Goal: Information Seeking & Learning: Learn about a topic

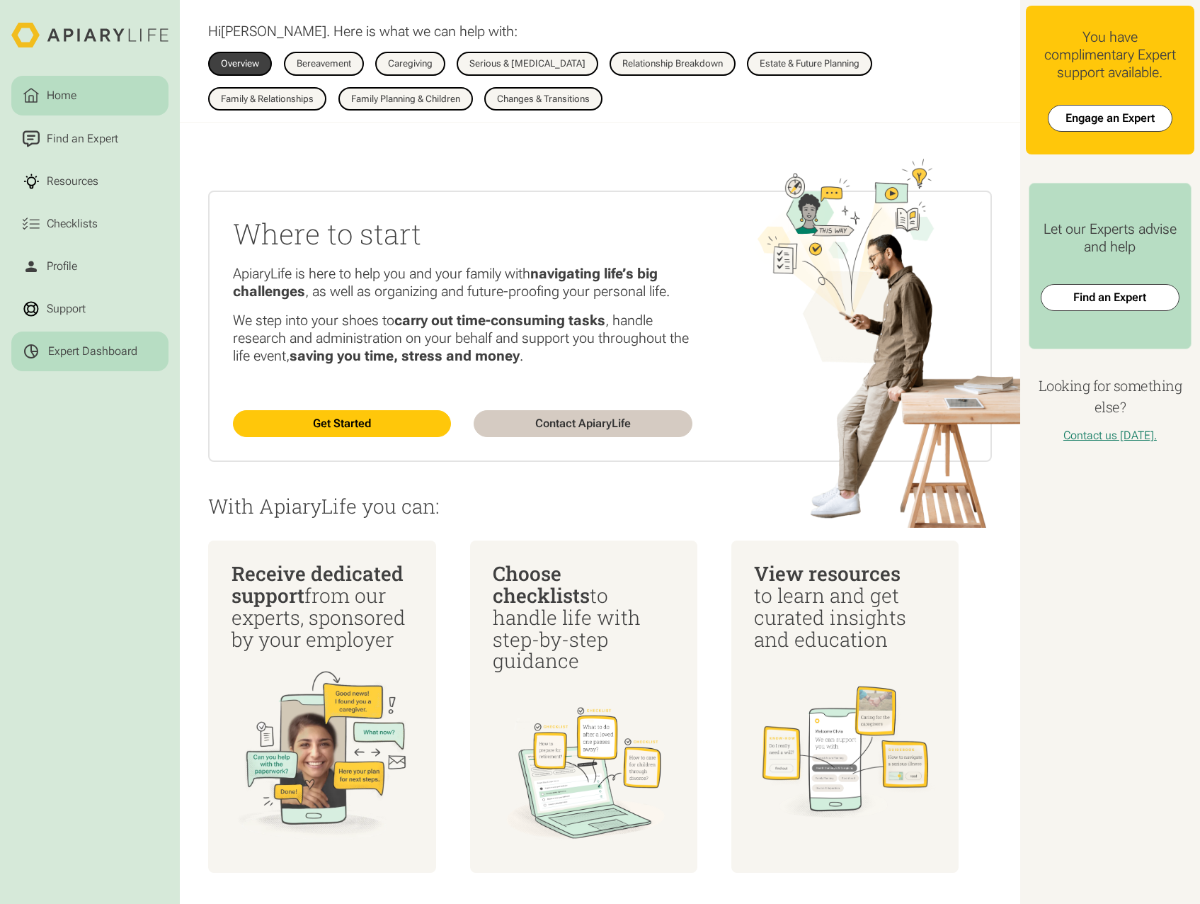
click at [79, 351] on div "Expert Dashboard" at bounding box center [92, 351] width 89 height 14
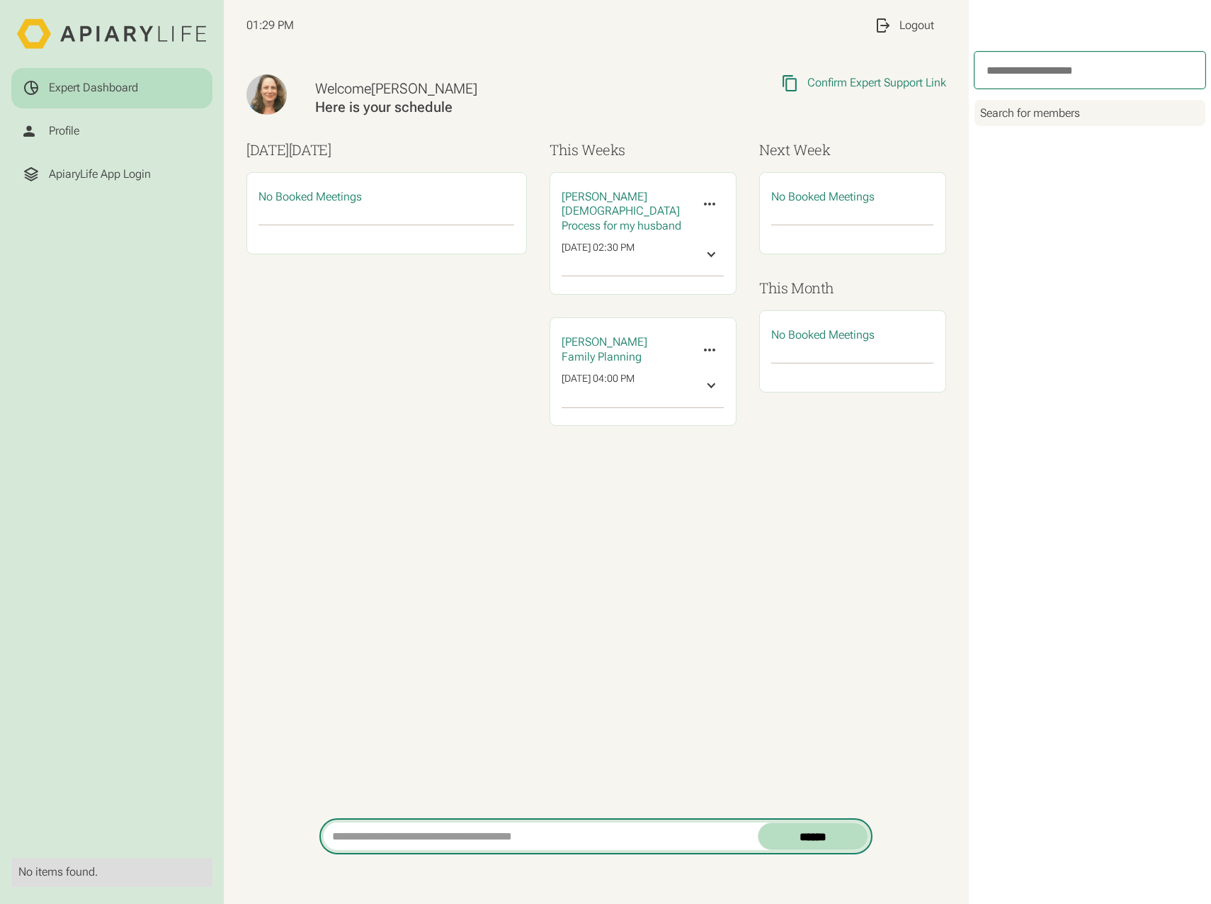
click at [469, 838] on html "Expert Dashboard Profile ApiaryLife App Login No items found. 01:29 PM My Profi…" at bounding box center [605, 452] width 1211 height 904
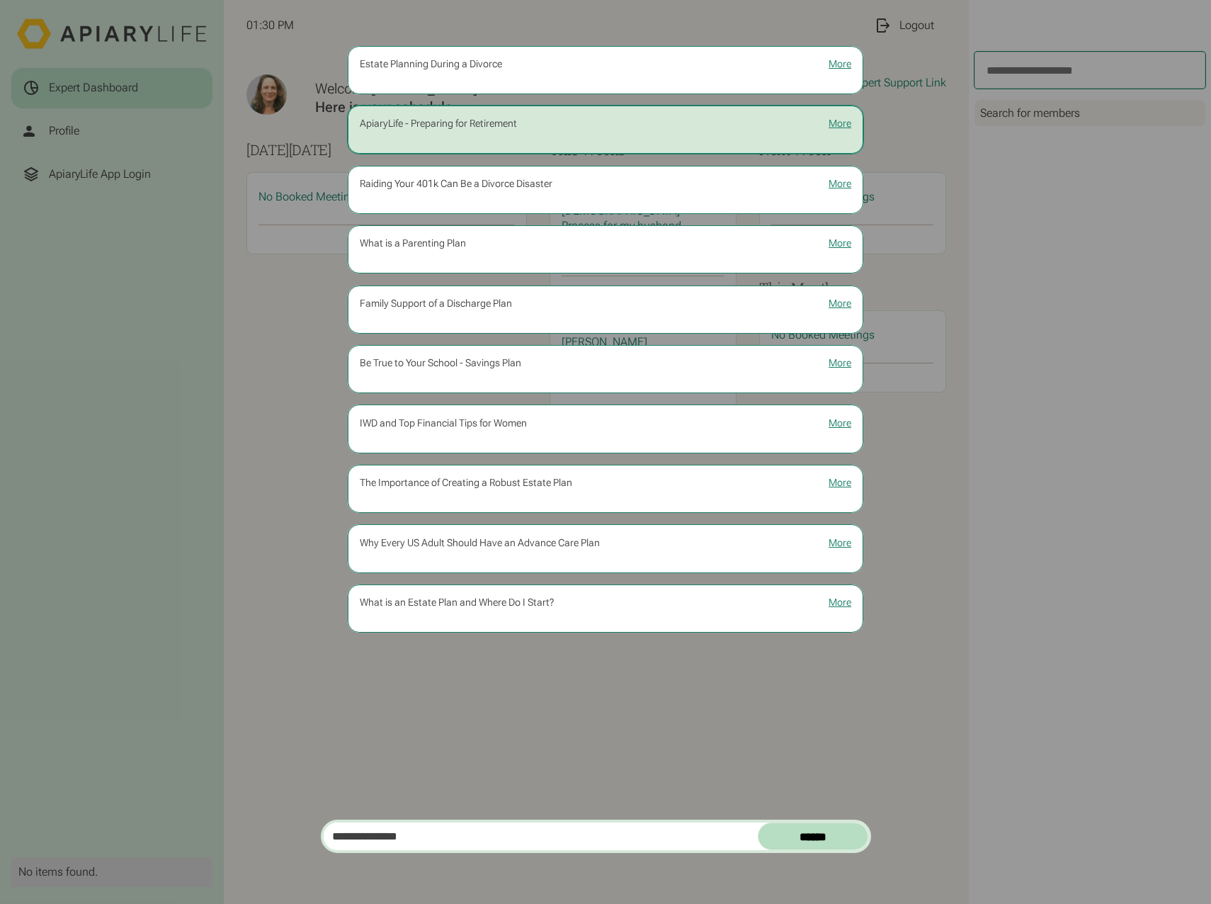
type input "**********"
click at [498, 124] on div "ApiaryLife - Preparing for Retirement" at bounding box center [438, 124] width 157 height 13
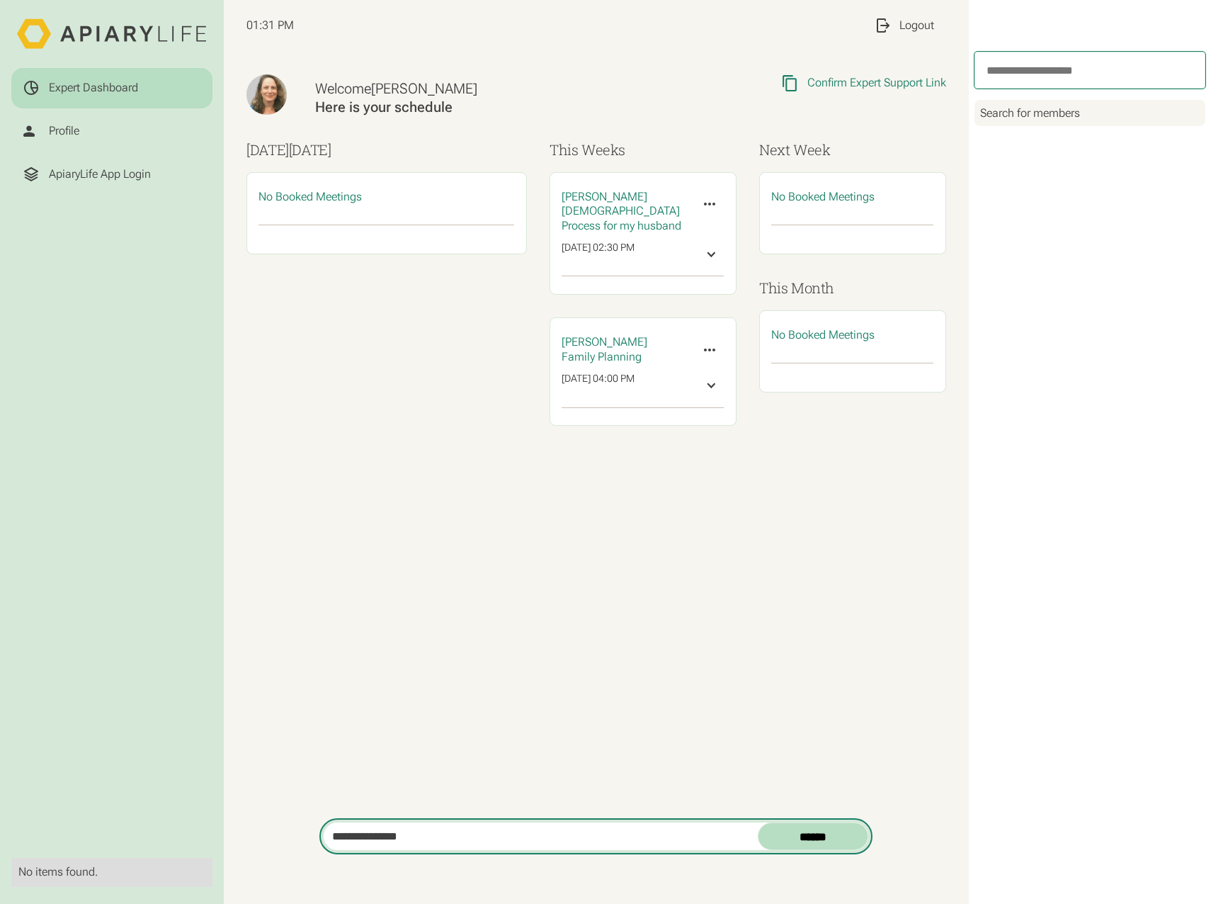
click at [814, 825] on input "******" at bounding box center [813, 835] width 111 height 27
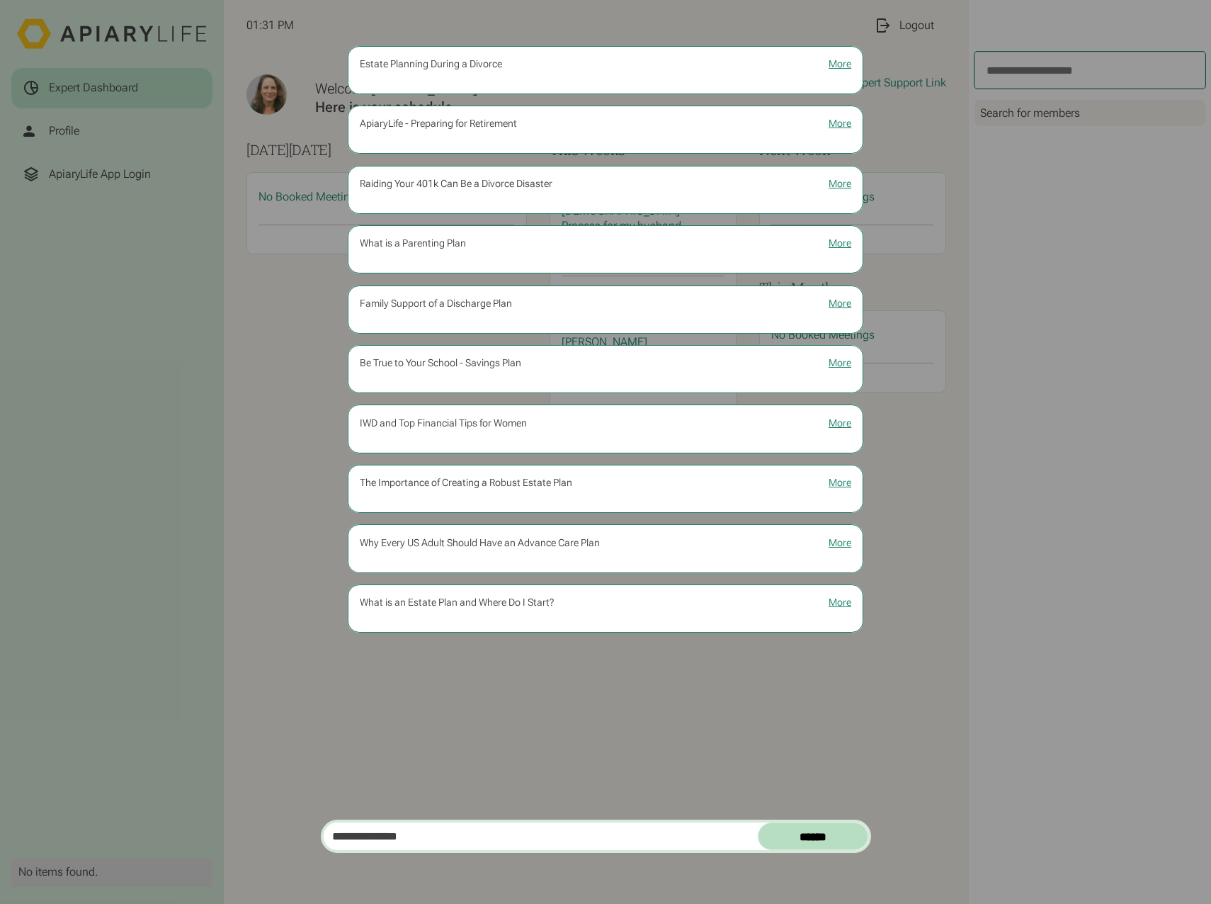
click at [224, 278] on div "Estate Planning During a Divorce More Written by ApiaryLife - Preparing for Ret…" at bounding box center [605, 452] width 1211 height 904
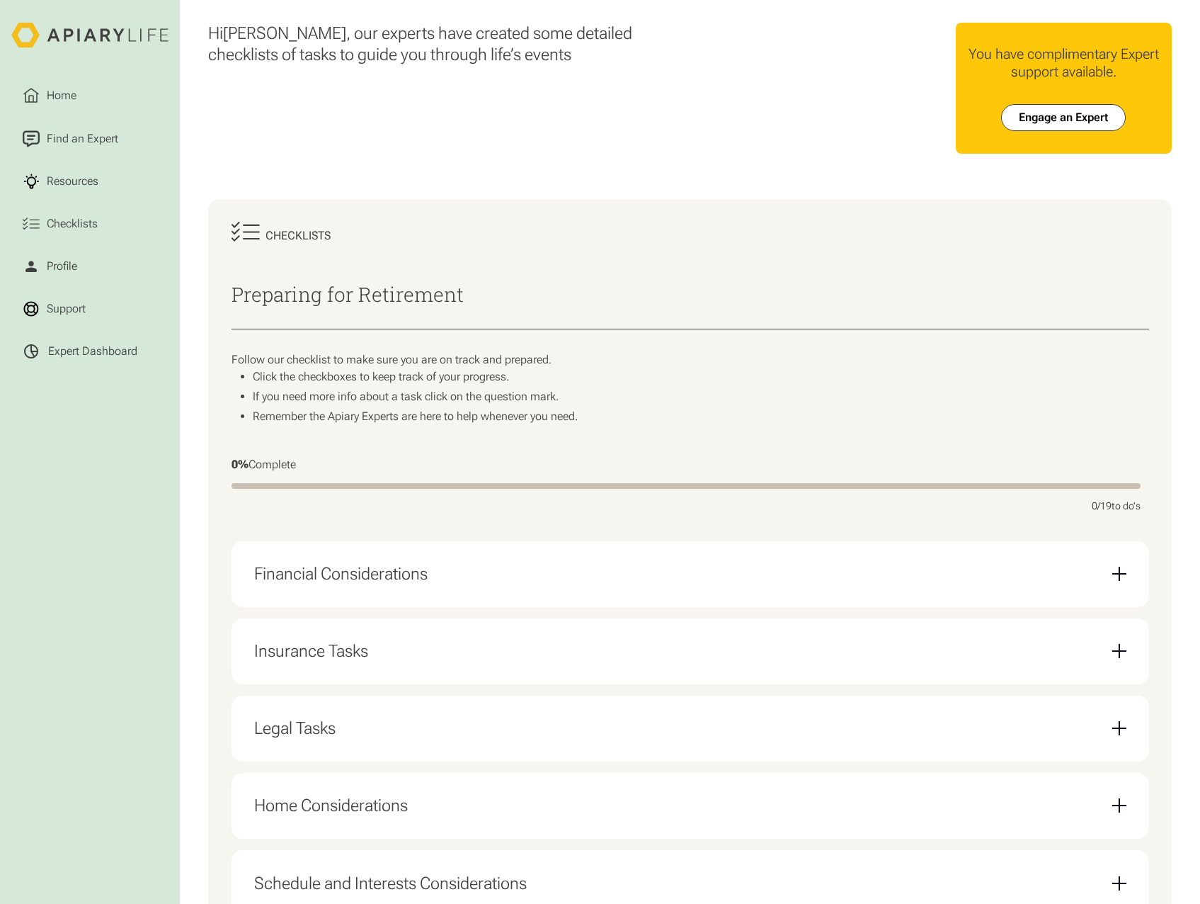
click at [634, 591] on div "Financial Considerations" at bounding box center [690, 573] width 872 height 43
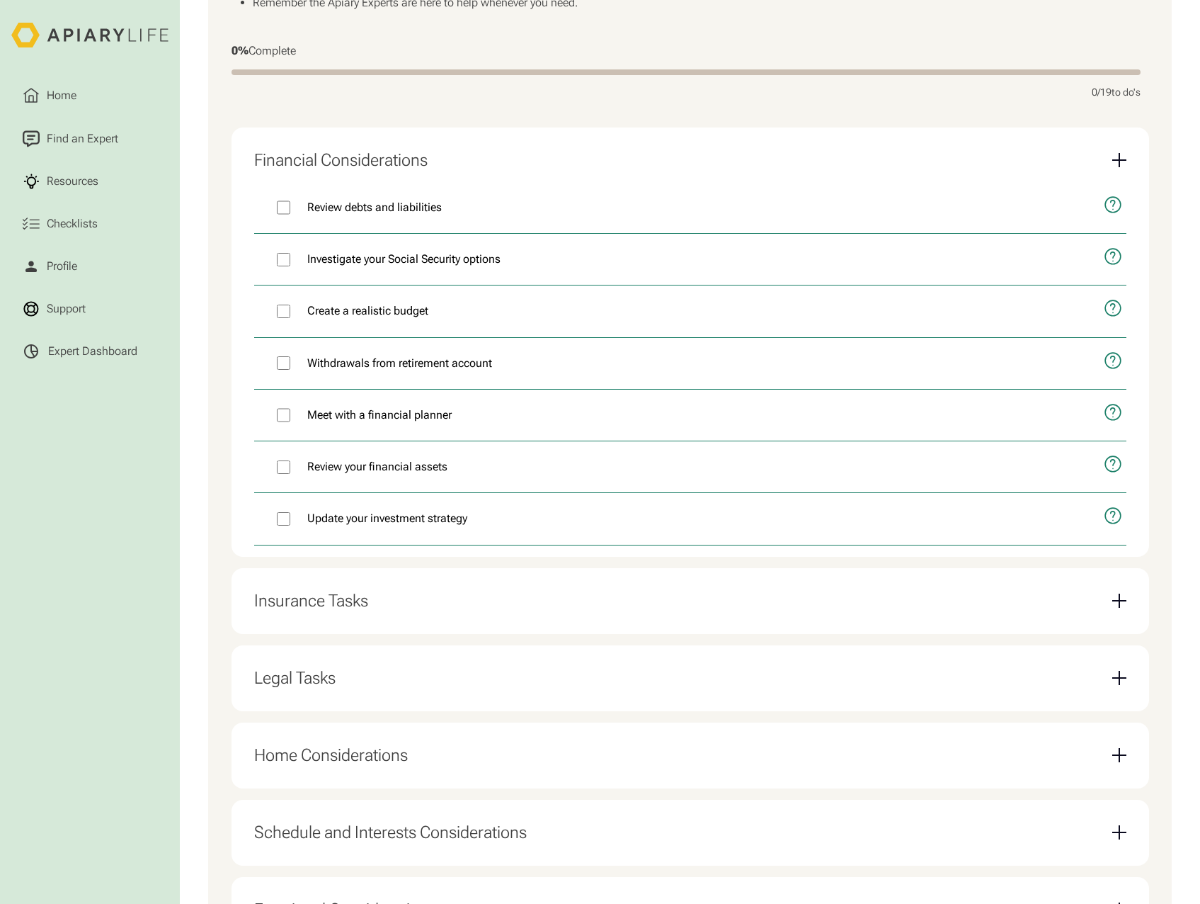
scroll to position [496, 0]
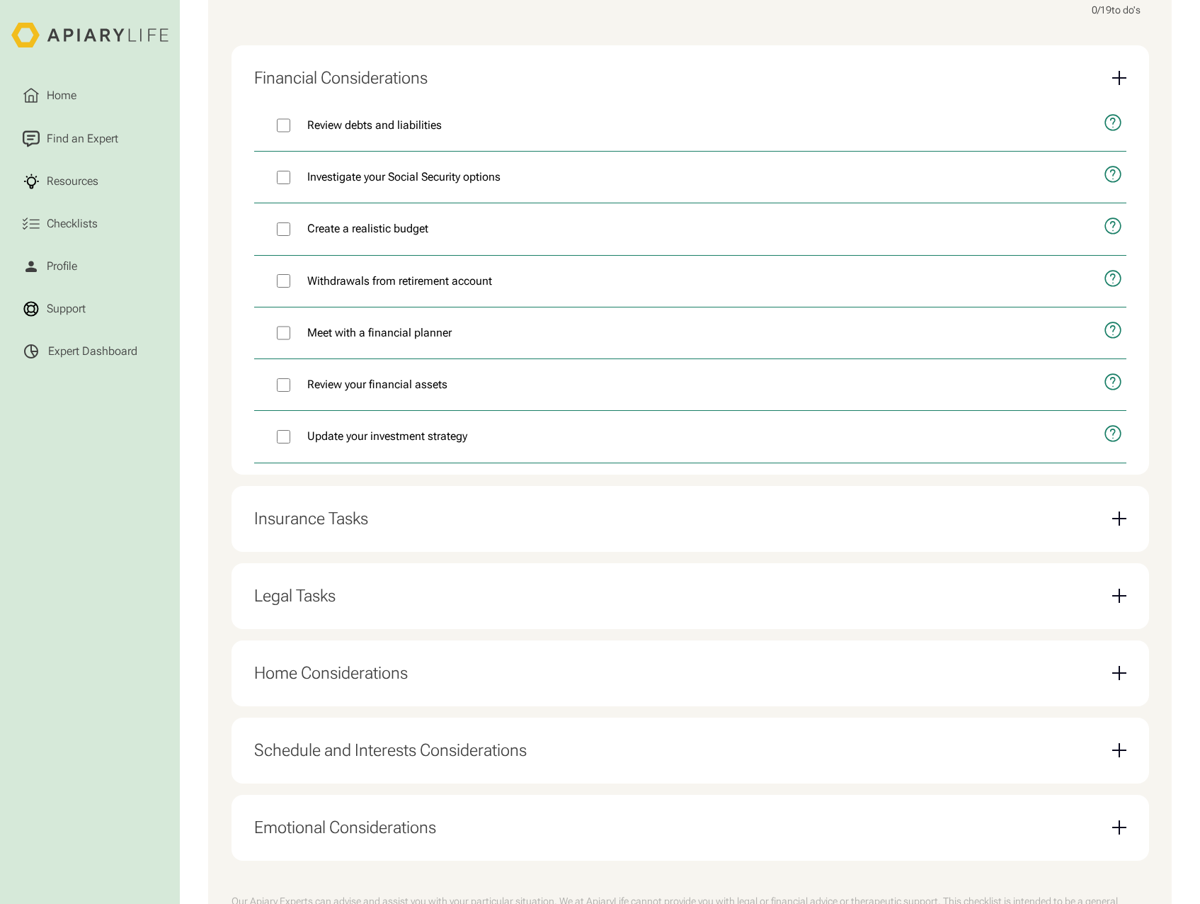
click at [517, 535] on div "Insurance Tasks" at bounding box center [690, 518] width 872 height 43
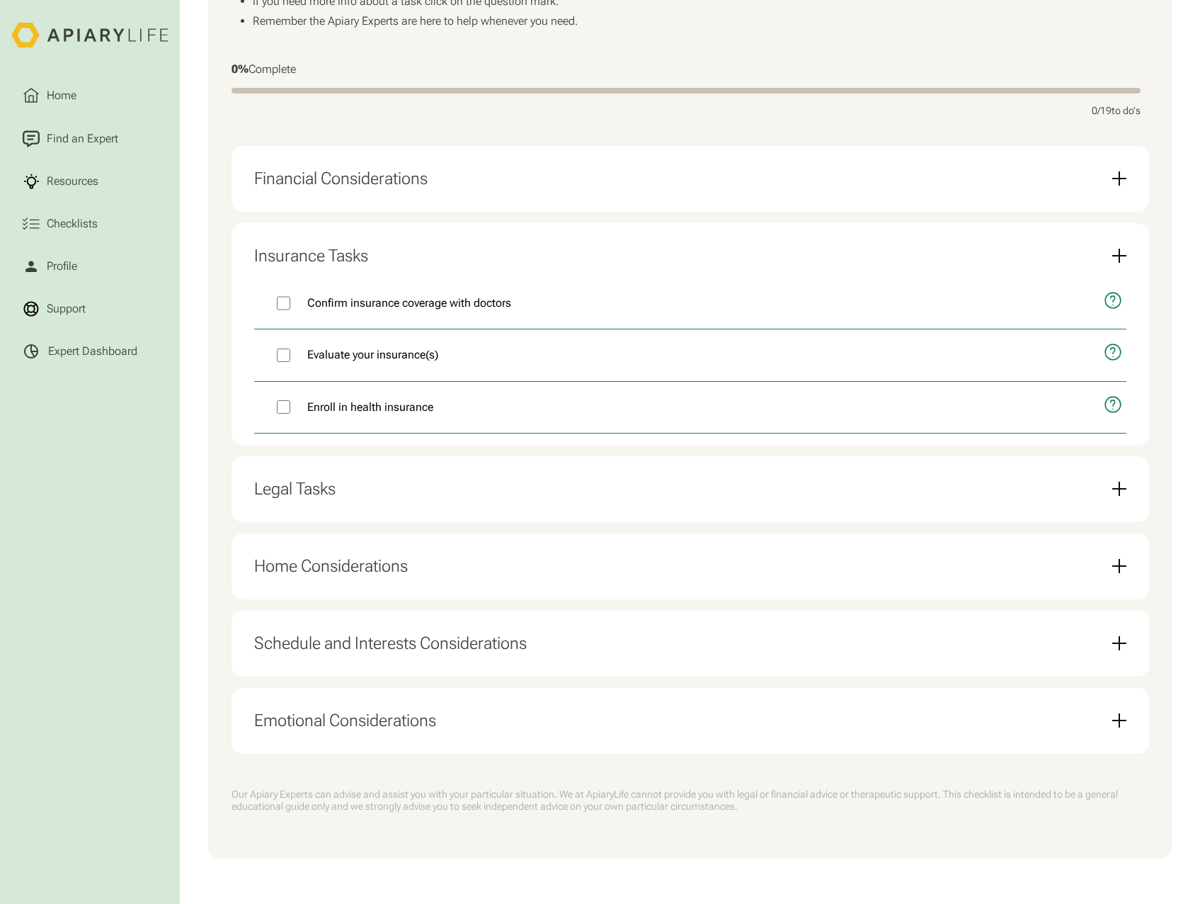
scroll to position [406, 0]
click at [472, 492] on div "Legal Tasks" at bounding box center [690, 488] width 872 height 43
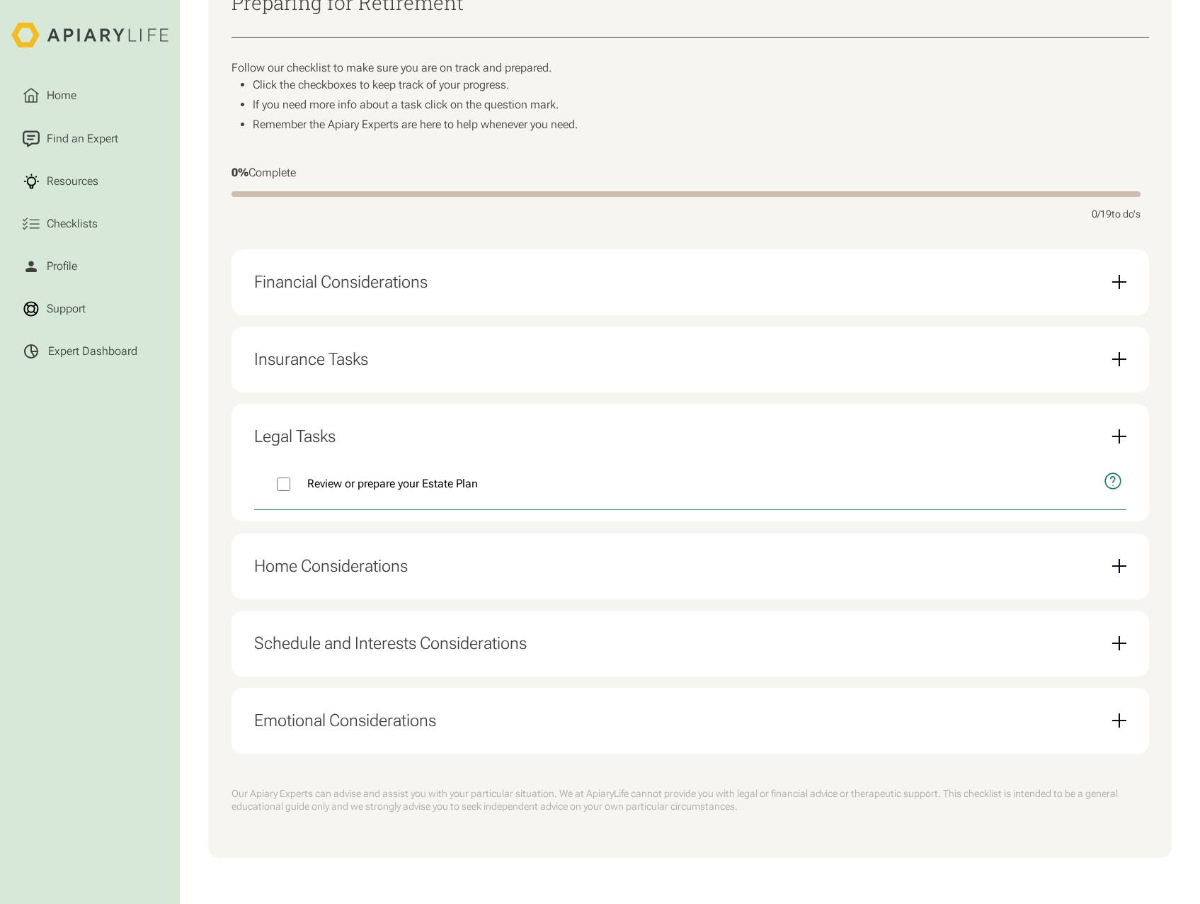
scroll to position [301, 0]
click at [470, 560] on div "Home Considerations" at bounding box center [690, 566] width 872 height 43
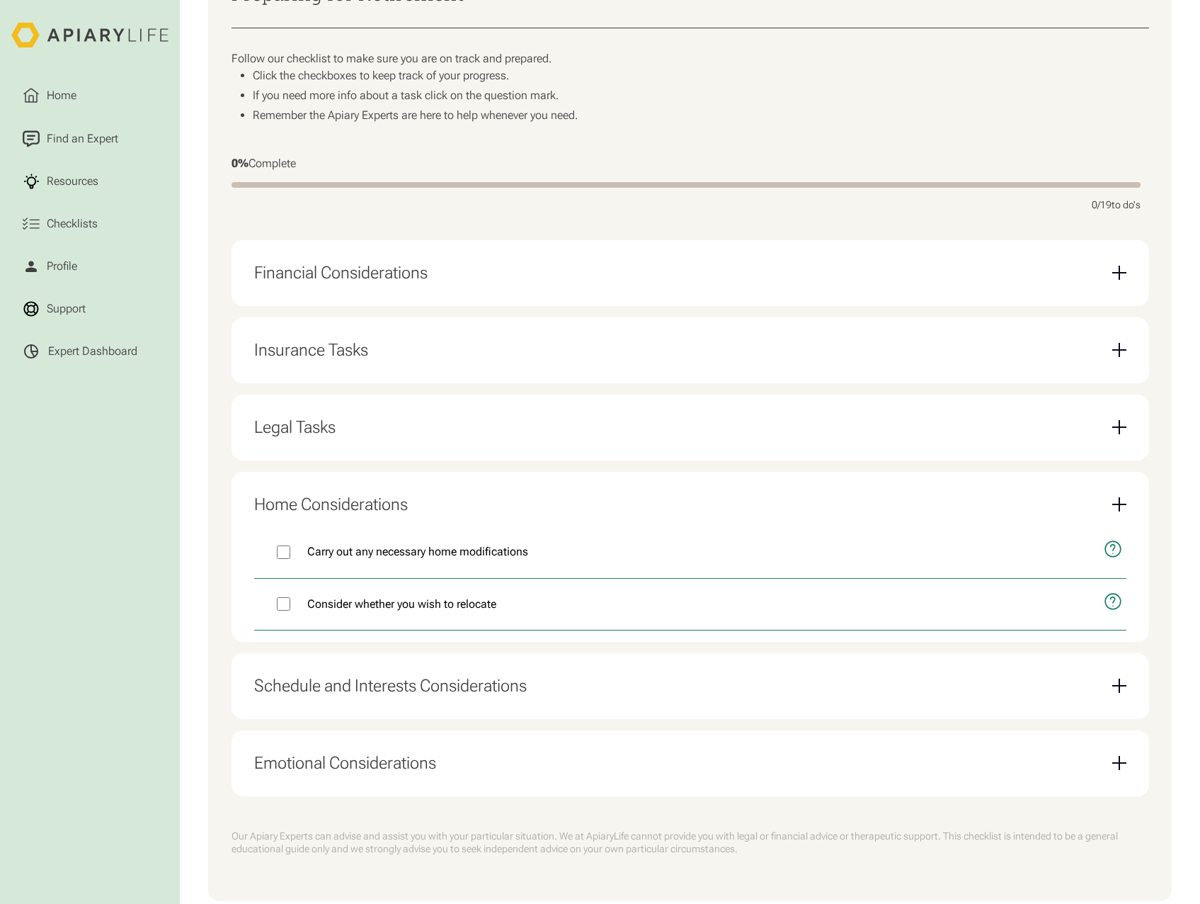
click at [458, 678] on div "Schedule and Interests Considerations" at bounding box center [690, 685] width 872 height 43
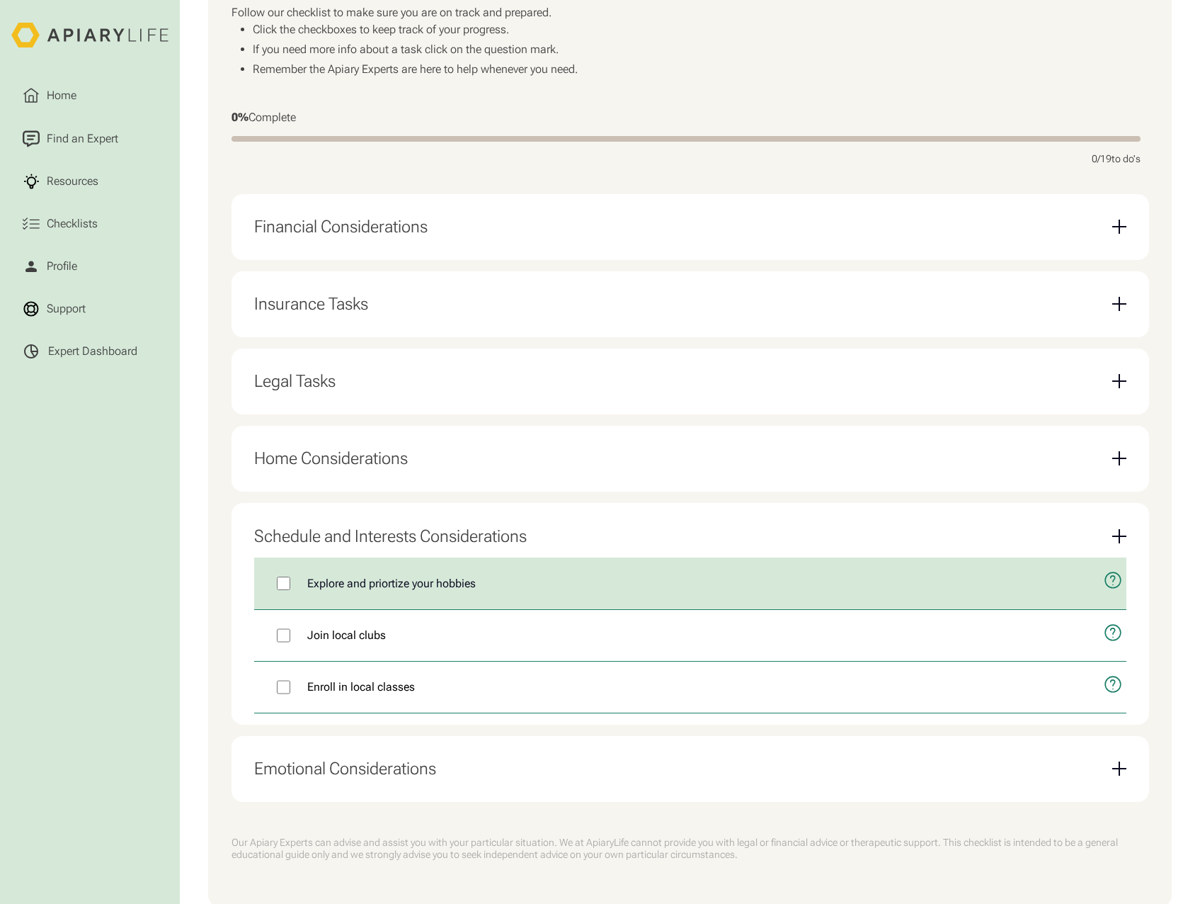
scroll to position [372, 0]
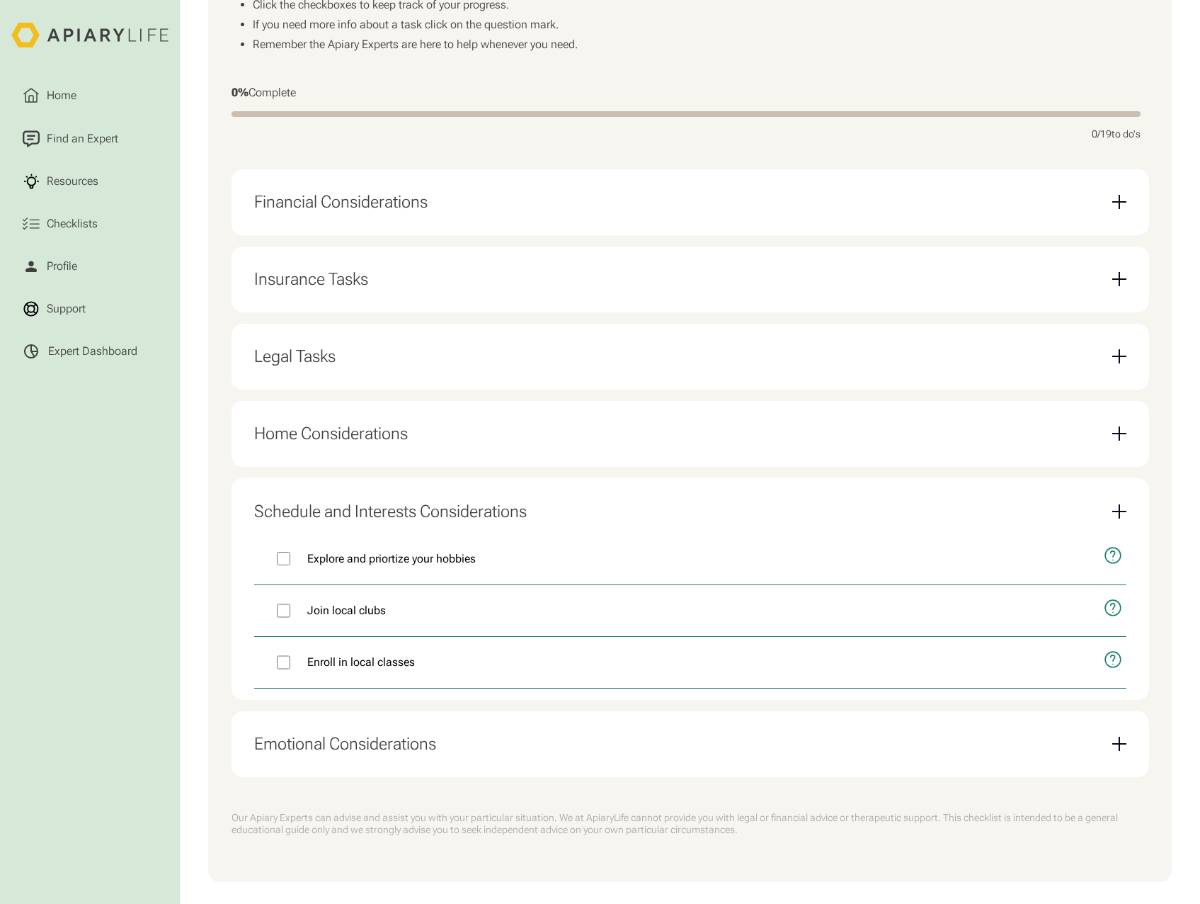
click at [397, 765] on div "Emotional Considerations" at bounding box center [690, 743] width 872 height 43
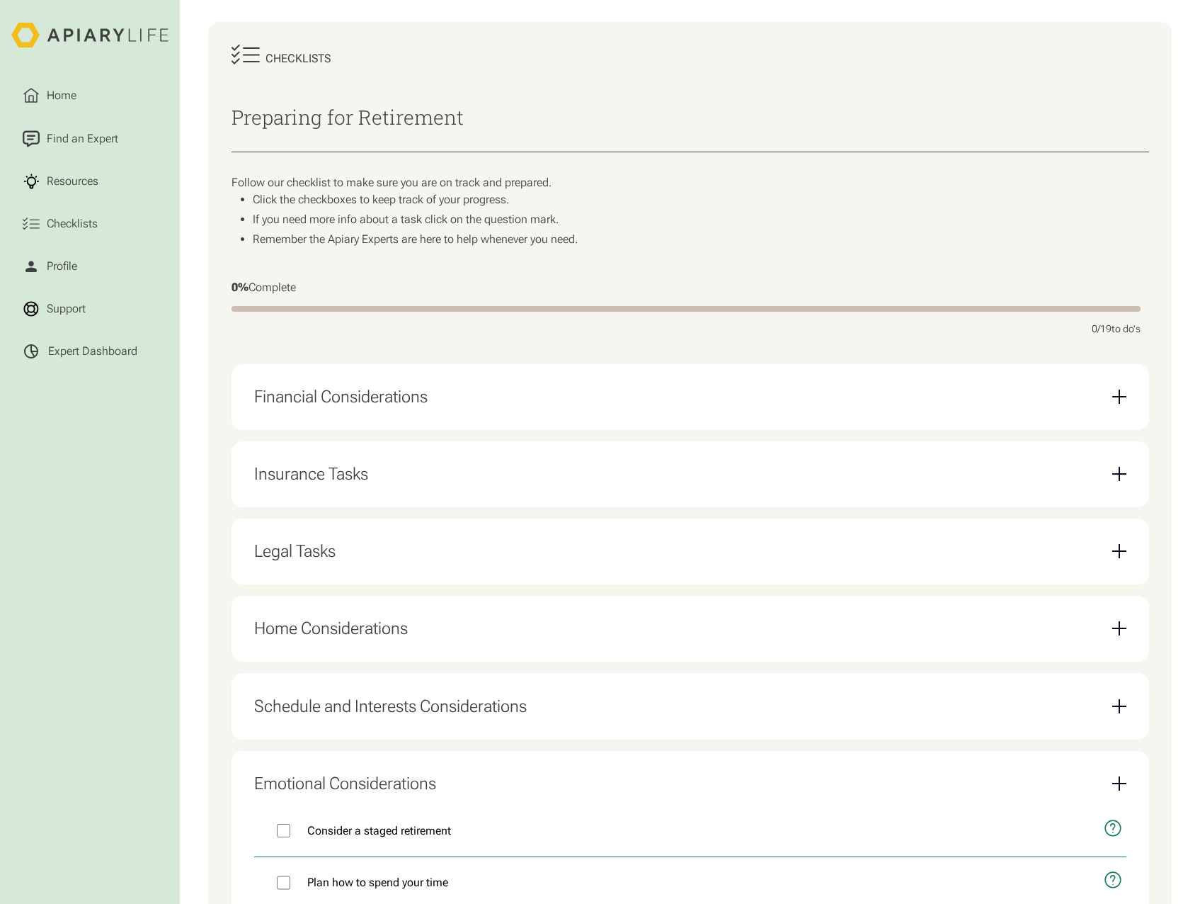
scroll to position [0, 0]
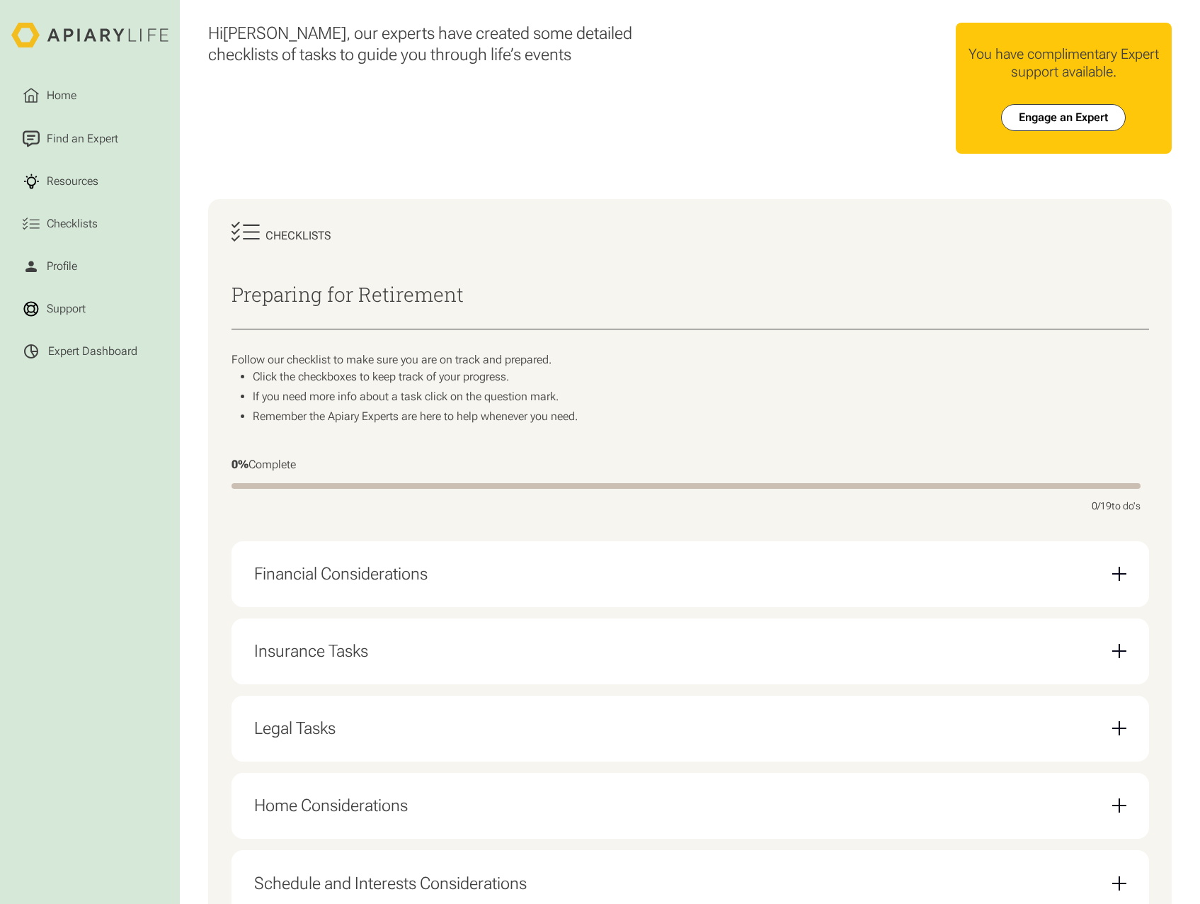
click at [453, 639] on div "Insurance Tasks" at bounding box center [690, 651] width 872 height 43
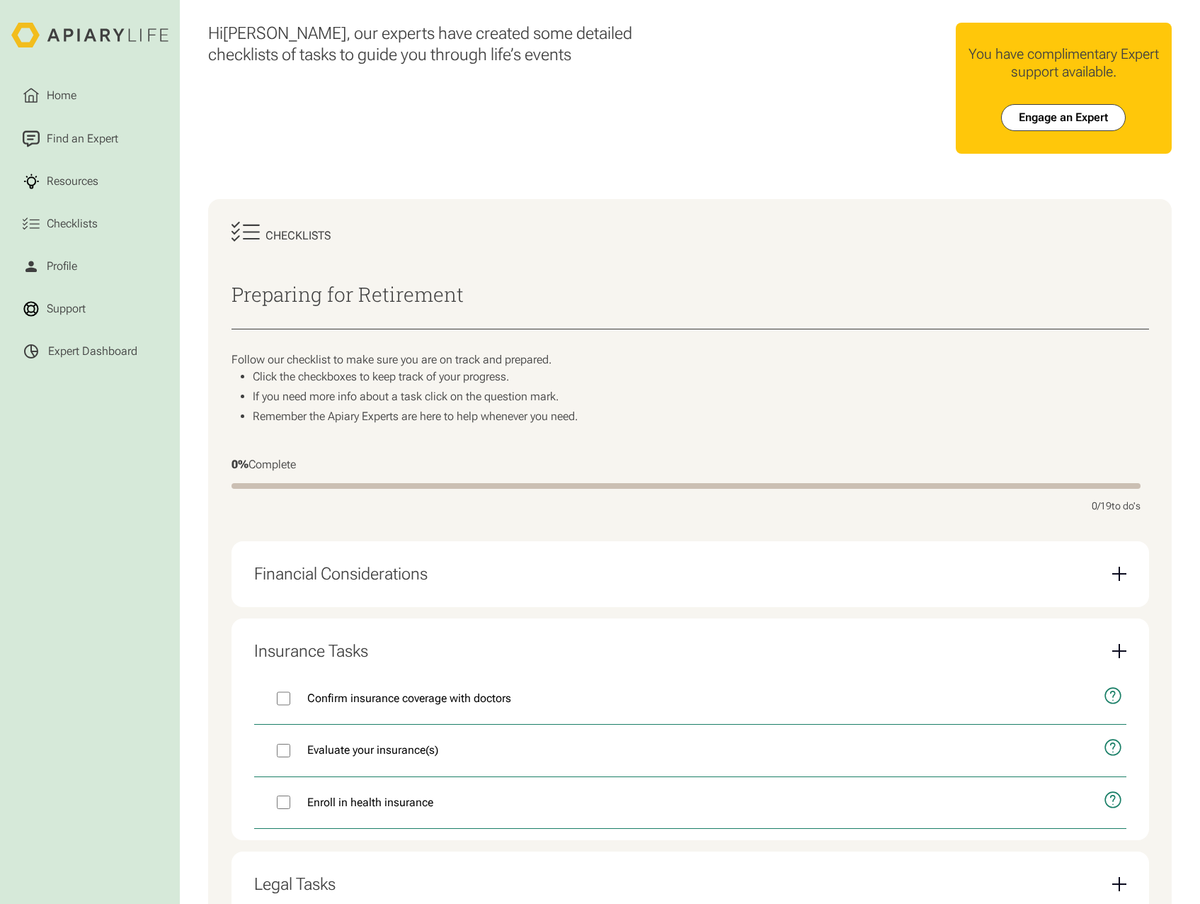
click at [501, 596] on div "Financial Considerations" at bounding box center [690, 573] width 872 height 43
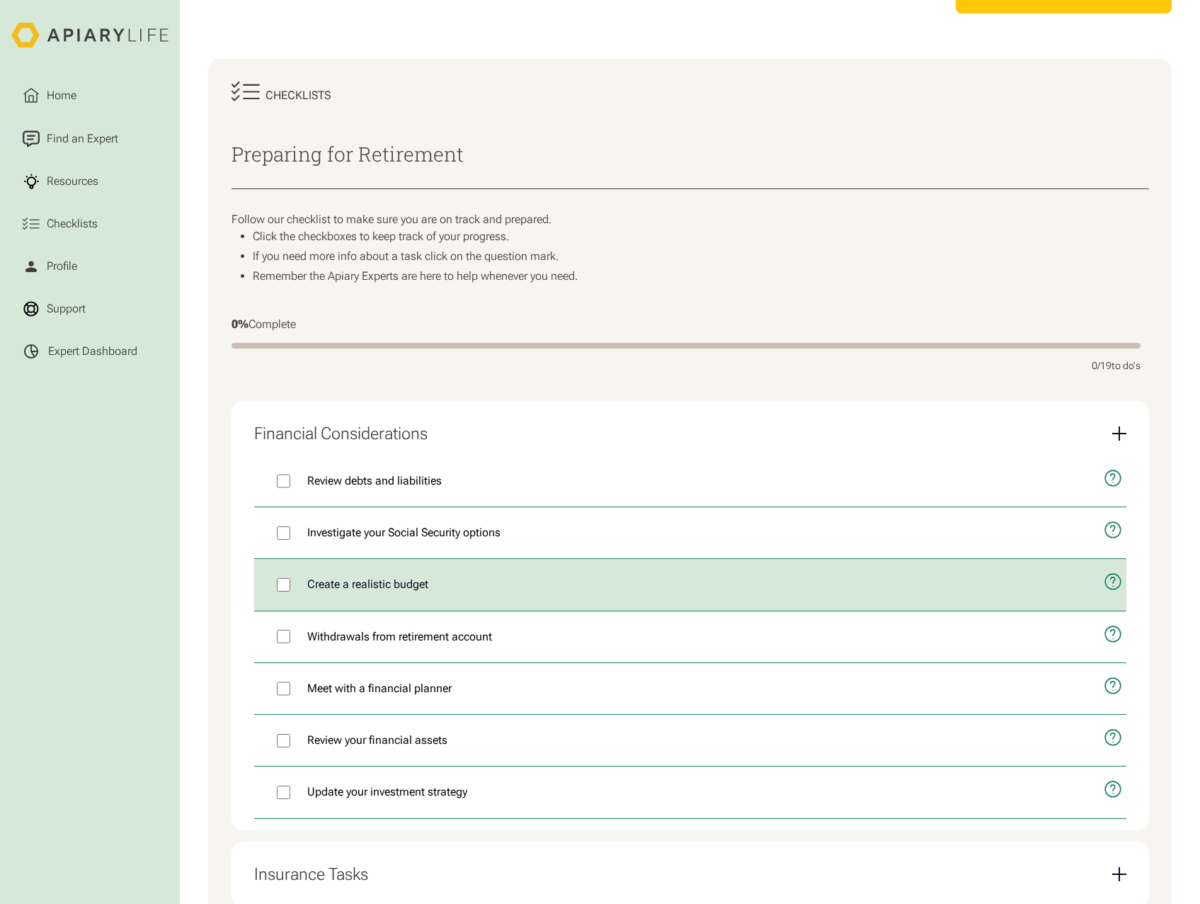
scroll to position [142, 0]
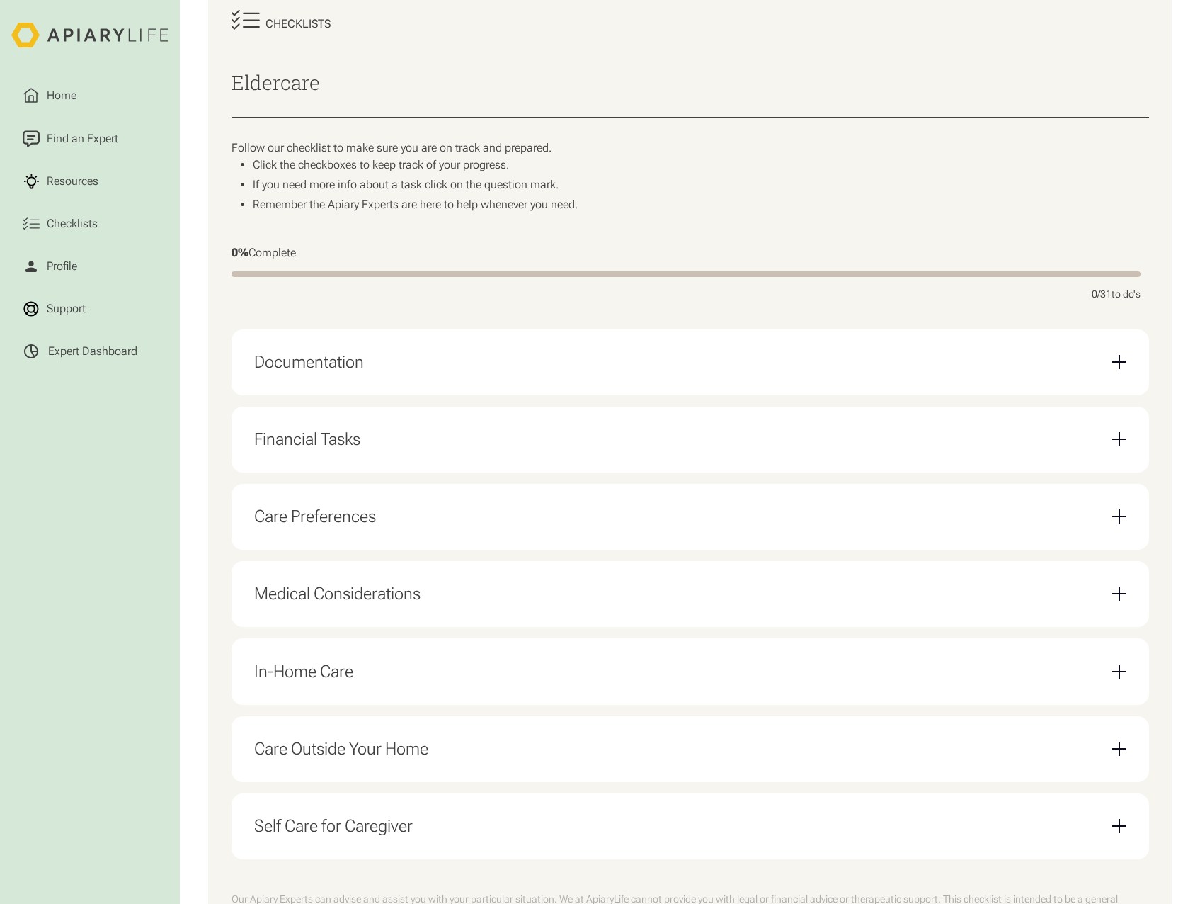
scroll to position [212, 0]
click at [495, 372] on div "Documentation" at bounding box center [690, 361] width 872 height 43
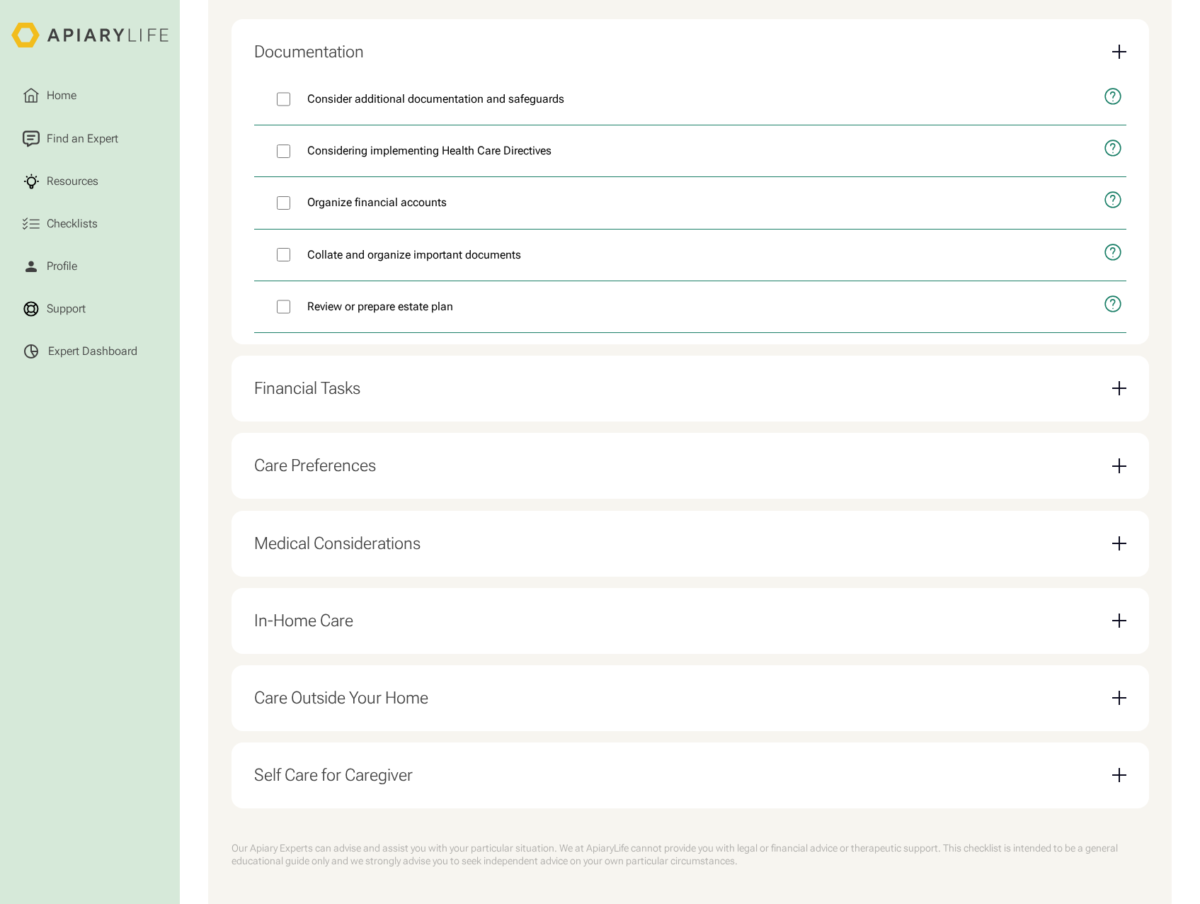
scroll to position [567, 0]
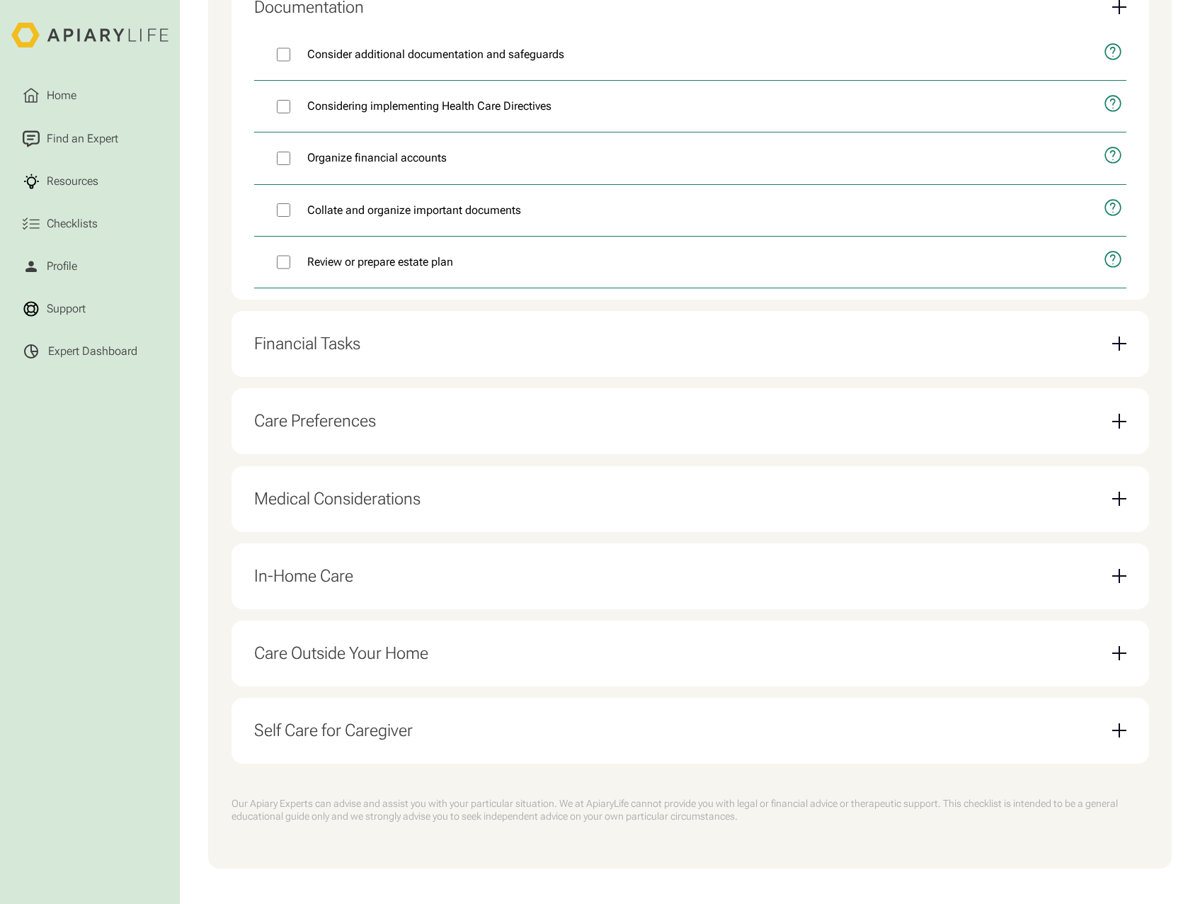
click at [404, 365] on div "Financial Tasks" at bounding box center [690, 343] width 872 height 43
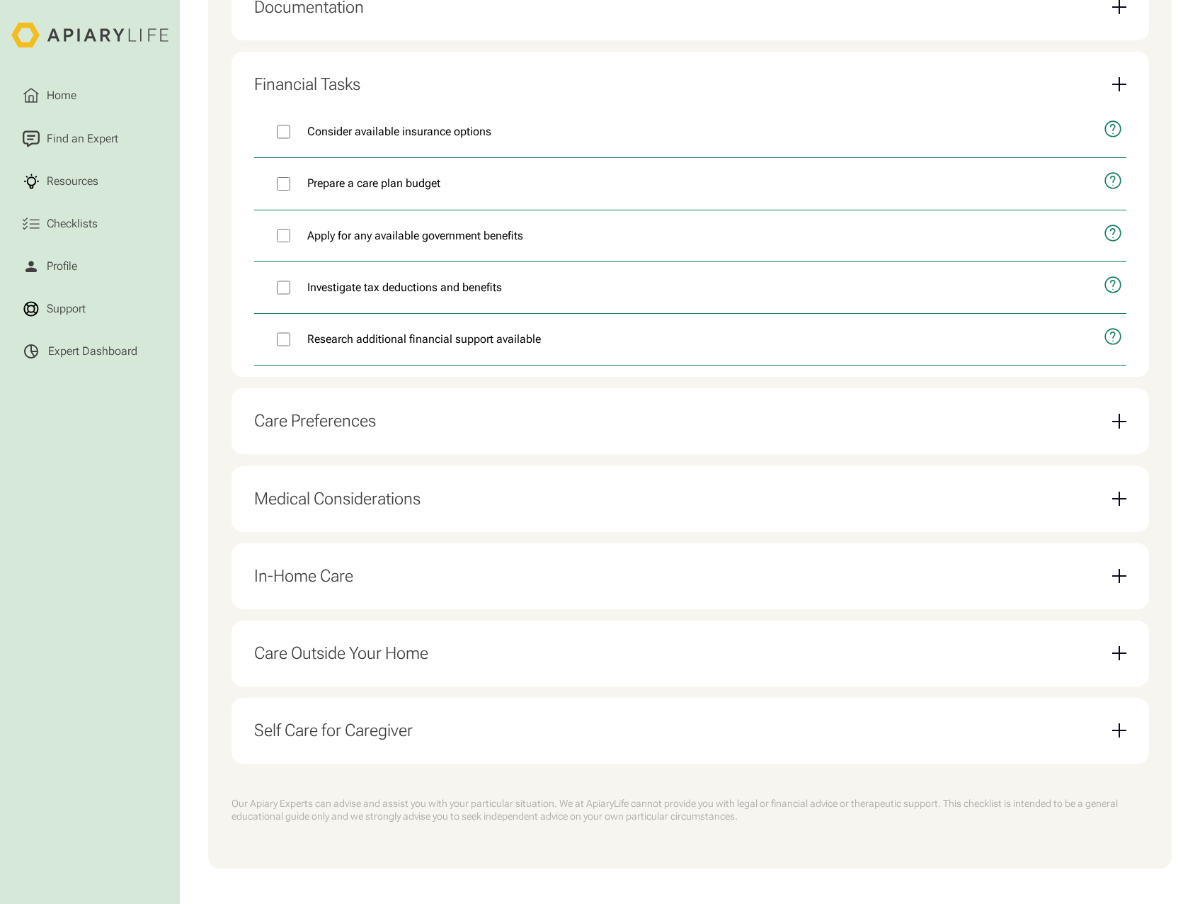
click at [418, 430] on div "Care Preferences" at bounding box center [690, 420] width 872 height 43
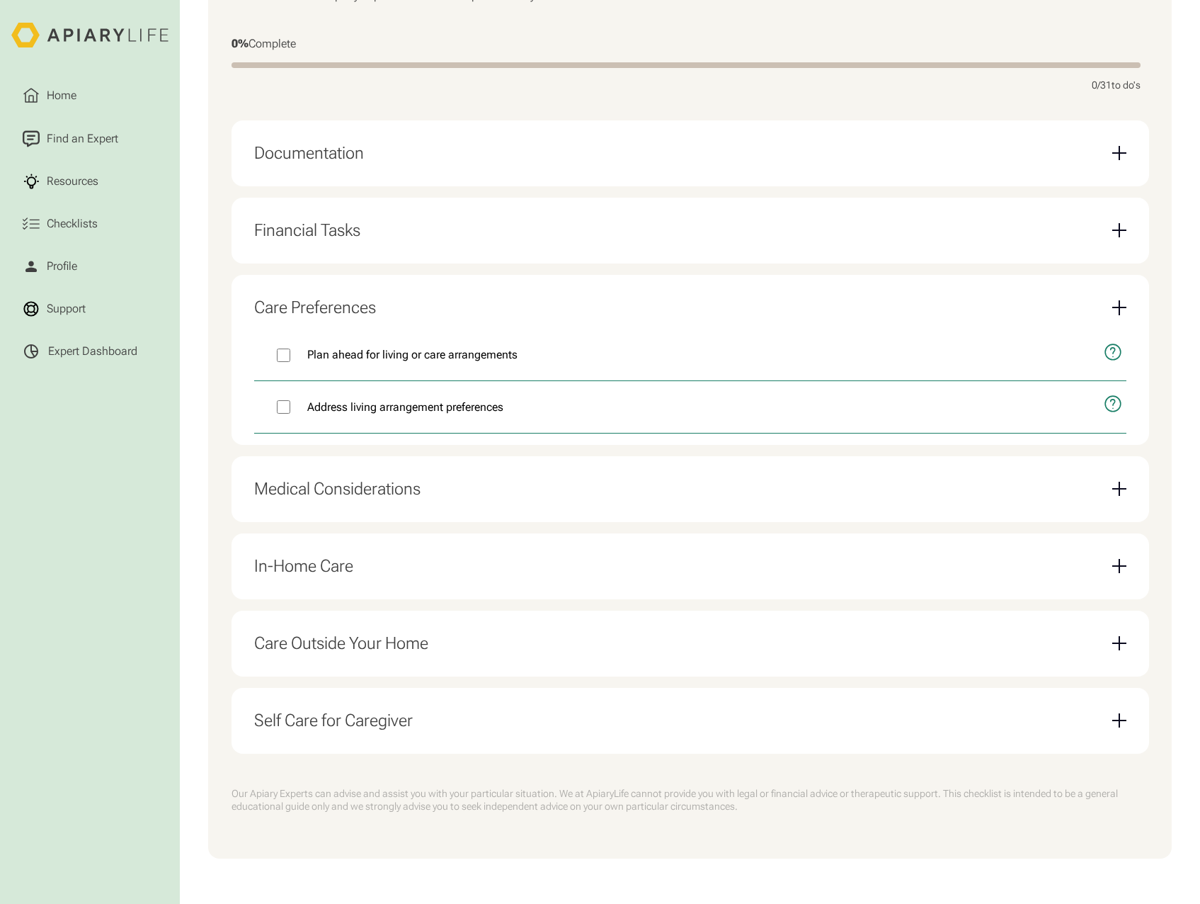
scroll to position [431, 0]
click at [421, 479] on div "Medical Considerations" at bounding box center [337, 489] width 166 height 21
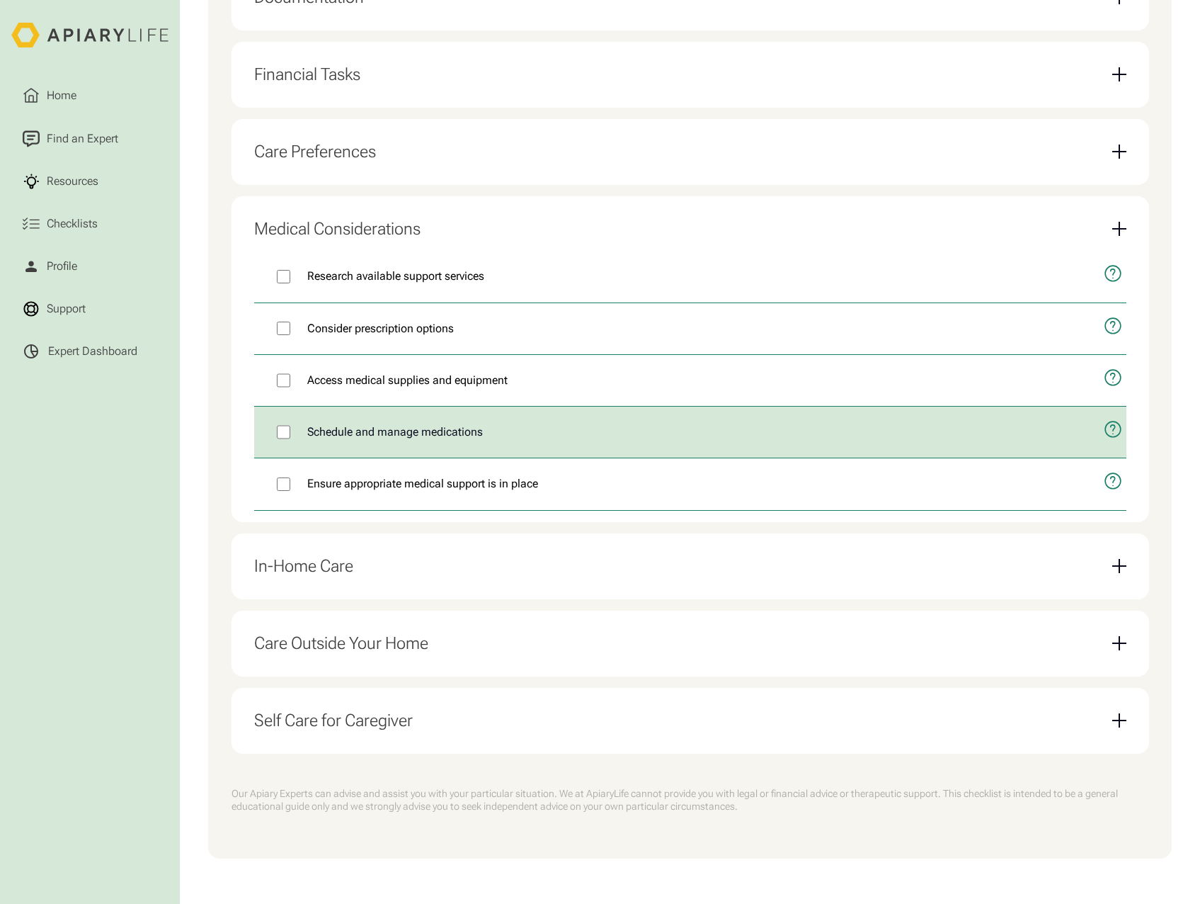
scroll to position [588, 0]
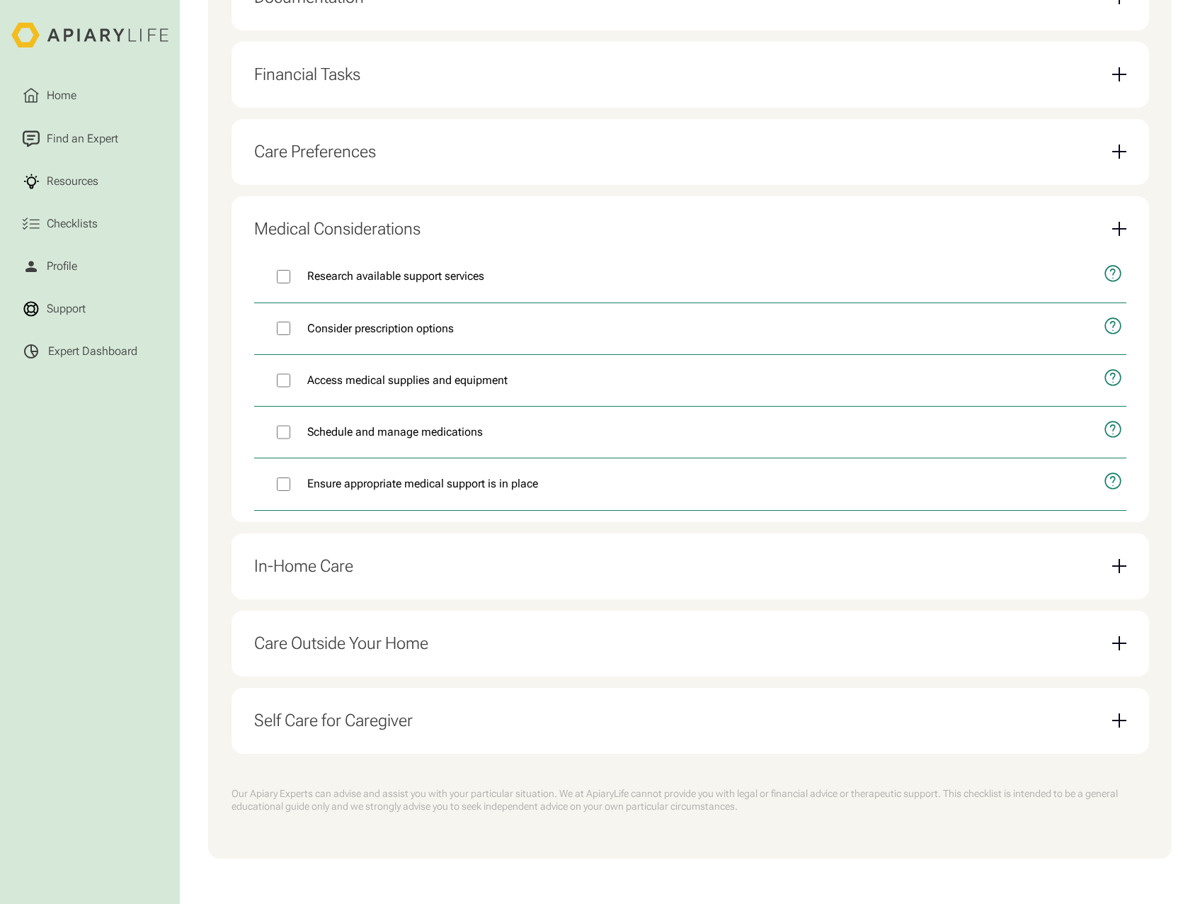
click at [401, 565] on div "In-Home Care" at bounding box center [690, 566] width 872 height 43
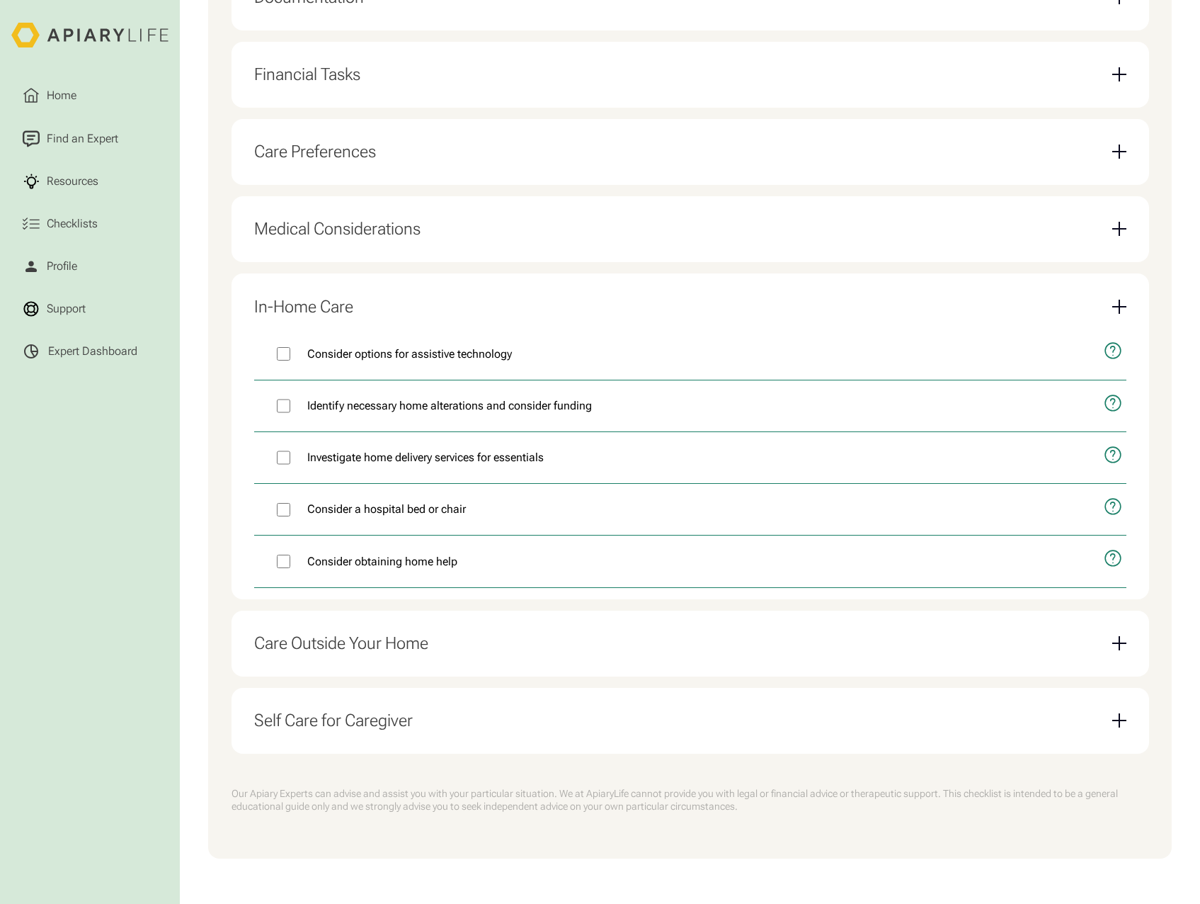
click at [394, 641] on div "Care Outside Your Home" at bounding box center [341, 643] width 174 height 21
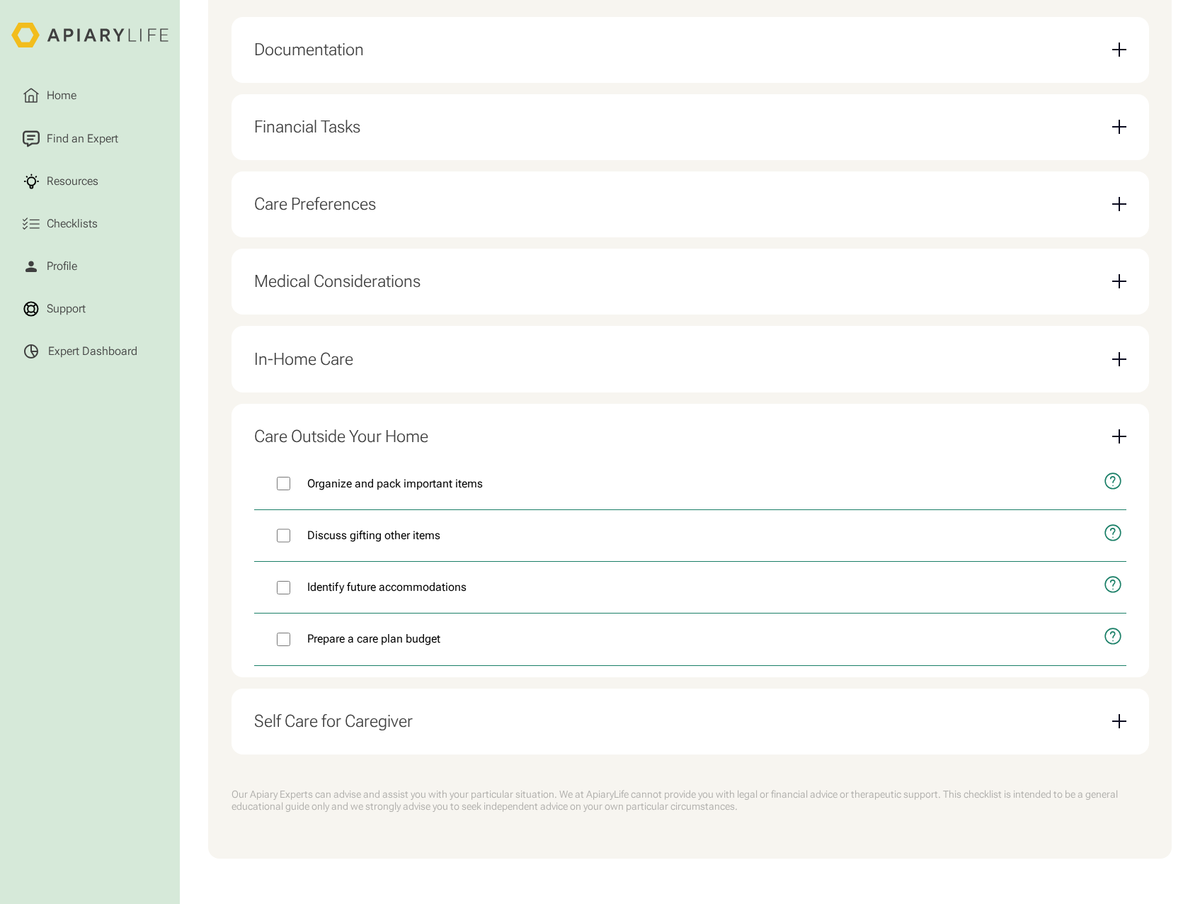
click at [361, 700] on div "Self Care for Caregiver" at bounding box center [690, 721] width 872 height 43
